Goal: Task Accomplishment & Management: Manage account settings

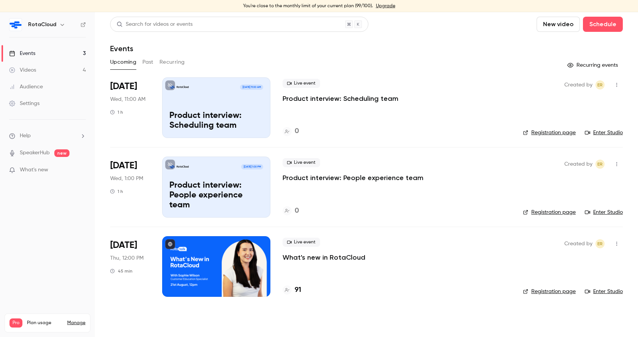
click at [327, 258] on p "What's new in RotaCloud" at bounding box center [323, 257] width 83 height 9
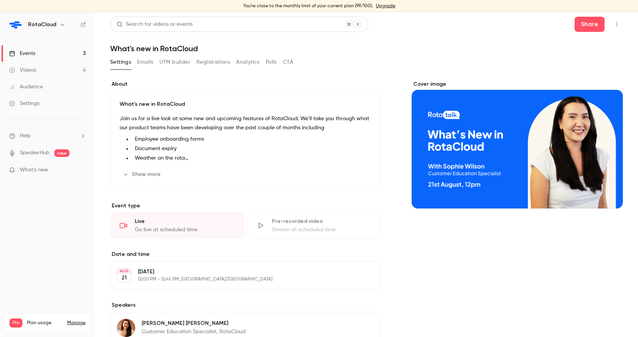
click at [203, 61] on button "Registrations" at bounding box center [213, 62] width 34 height 12
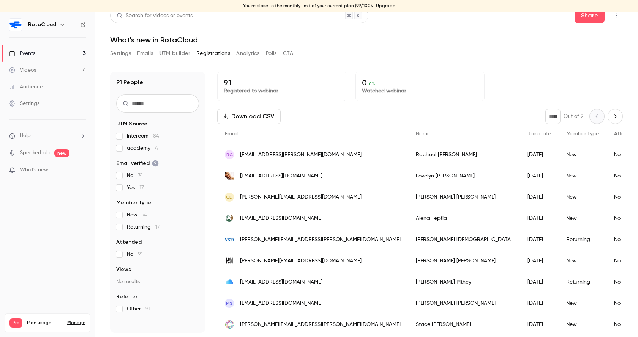
click at [41, 135] on li "Help" at bounding box center [47, 136] width 77 height 8
click at [124, 151] on span "Help center" at bounding box center [118, 151] width 29 height 8
click at [74, 132] on li "Help" at bounding box center [47, 136] width 77 height 8
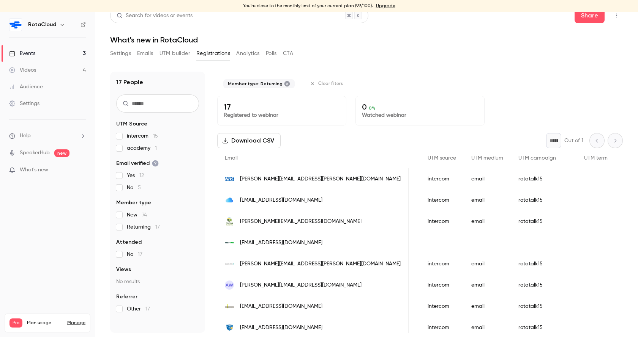
scroll to position [0, 449]
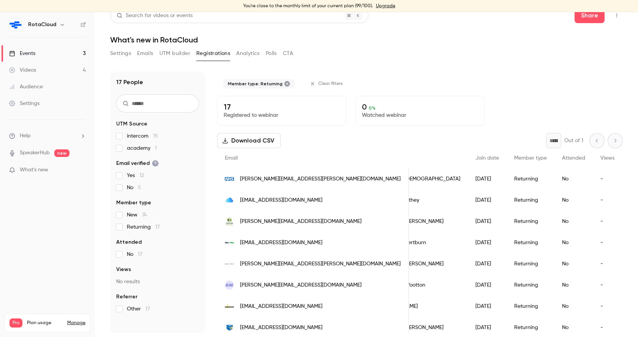
scroll to position [0, 0]
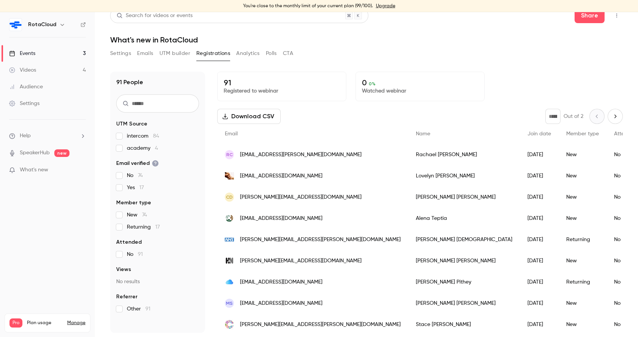
click at [31, 84] on div "Audience" at bounding box center [26, 87] width 34 height 8
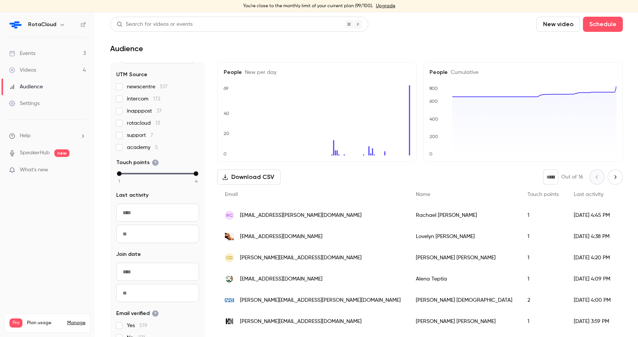
scroll to position [47, 0]
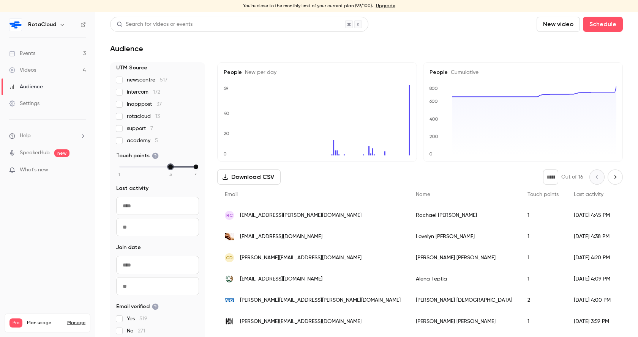
drag, startPoint x: 120, startPoint y: 167, endPoint x: 195, endPoint y: 173, distance: 75.8
click at [195, 170] on div "1 2 3 4" at bounding box center [157, 166] width 77 height 5
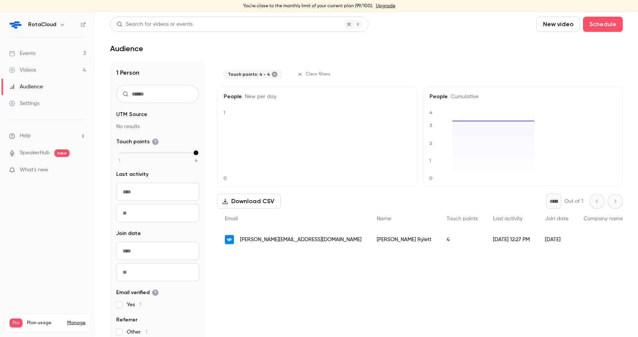
scroll to position [0, 0]
drag, startPoint x: 194, startPoint y: 155, endPoint x: 183, endPoint y: 154, distance: 11.5
click at [183, 154] on div "1 2 3 4" at bounding box center [157, 152] width 77 height 5
drag, startPoint x: 194, startPoint y: 153, endPoint x: 176, endPoint y: 153, distance: 17.5
click at [176, 153] on div "1 2 3 4" at bounding box center [157, 152] width 77 height 5
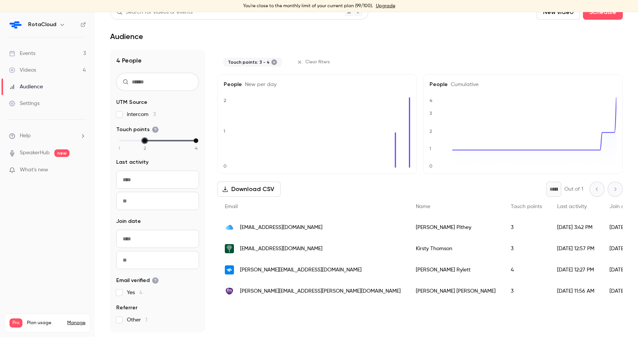
drag, startPoint x: 171, startPoint y: 140, endPoint x: 151, endPoint y: 140, distance: 20.1
click at [151, 140] on div "1 2 3 4" at bounding box center [157, 140] width 77 height 5
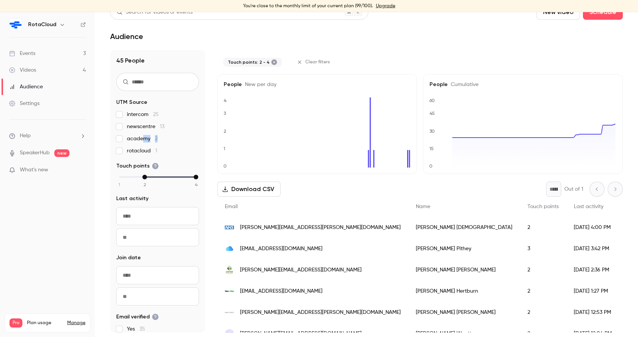
drag, startPoint x: 196, startPoint y: 139, endPoint x: 144, endPoint y: 139, distance: 52.0
click at [144, 139] on label "academy 2" at bounding box center [157, 139] width 83 height 8
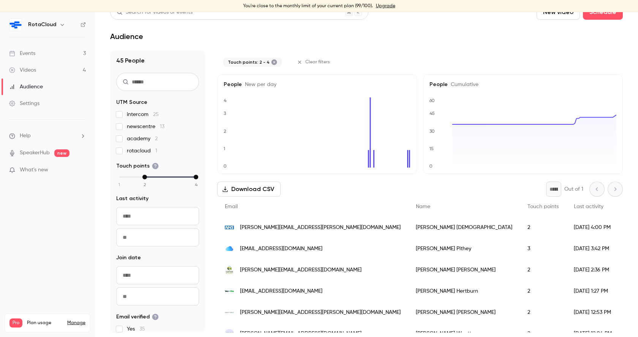
click at [212, 151] on div "45 People UTM Source intercom 25 newscentre 13 academy 2 rotacloud 1 Touch poin…" at bounding box center [366, 191] width 512 height 283
